Goal: Task Accomplishment & Management: Use online tool/utility

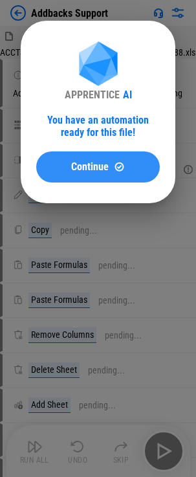
click at [85, 166] on span "Continue" at bounding box center [90, 167] width 38 height 10
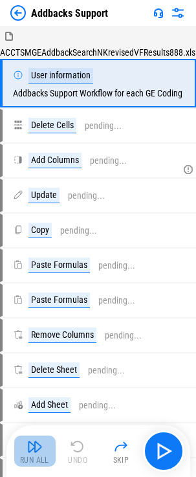
click at [17, 448] on button "Run All" at bounding box center [34, 450] width 41 height 31
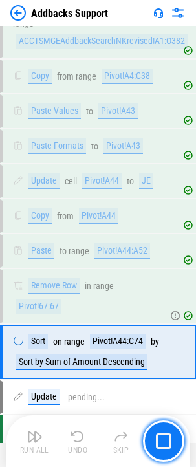
scroll to position [622, 0]
